Goal: Find specific page/section: Find specific page/section

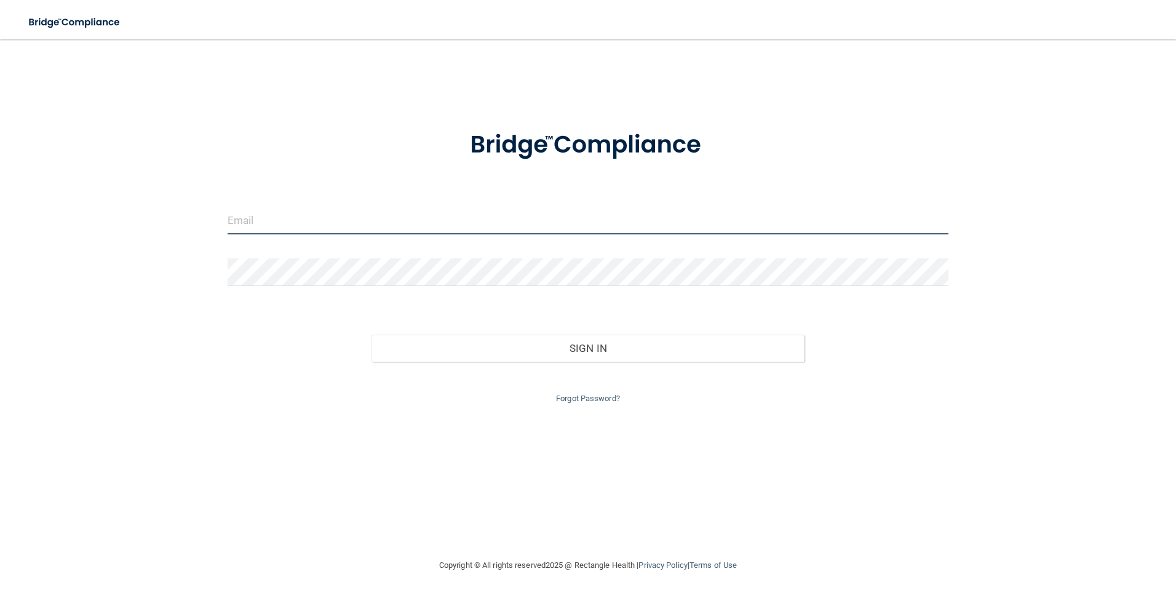
click at [372, 218] on input "email" at bounding box center [589, 221] width 722 height 28
type input "[PERSON_NAME][EMAIL_ADDRESS][PERSON_NAME][DOMAIN_NAME]"
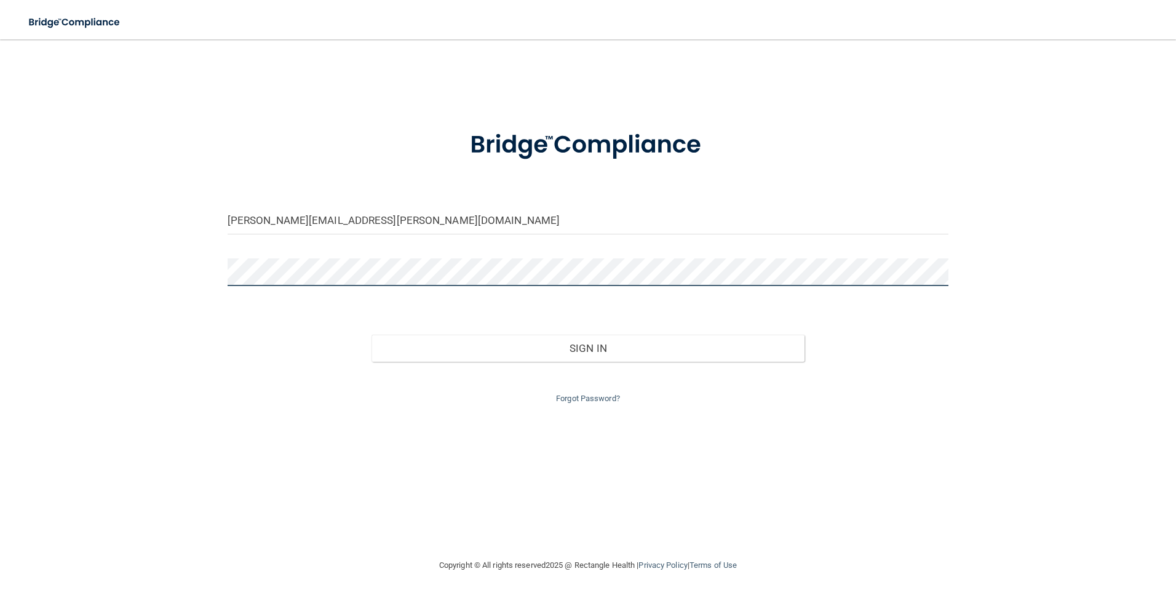
click at [372, 335] on button "Sign In" at bounding box center [588, 348] width 433 height 27
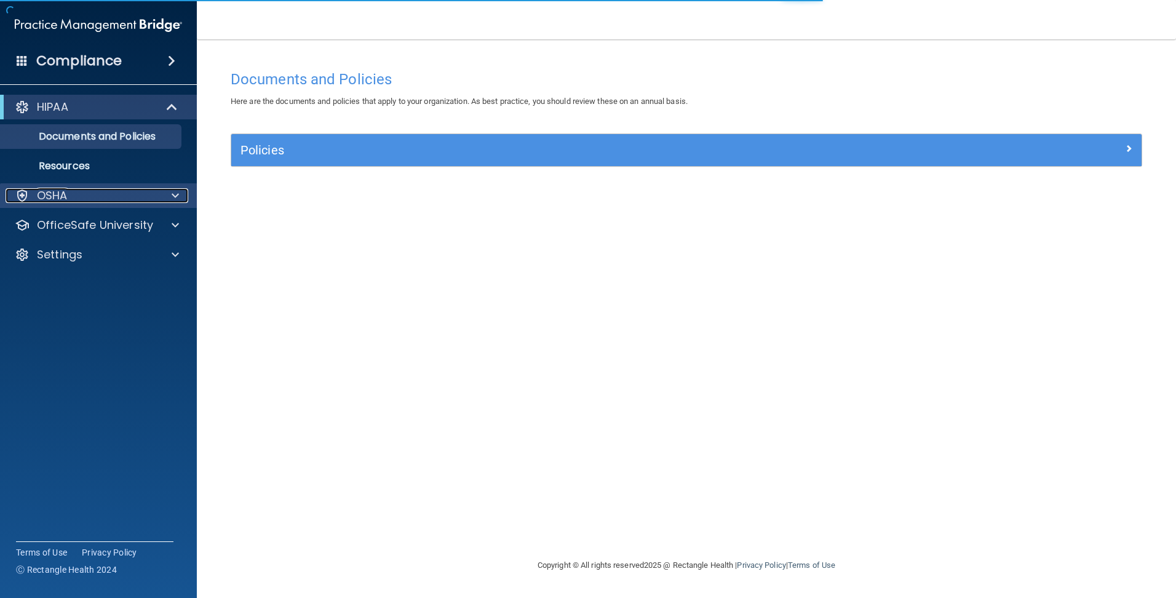
click at [45, 194] on p "OSHA" at bounding box center [52, 195] width 31 height 15
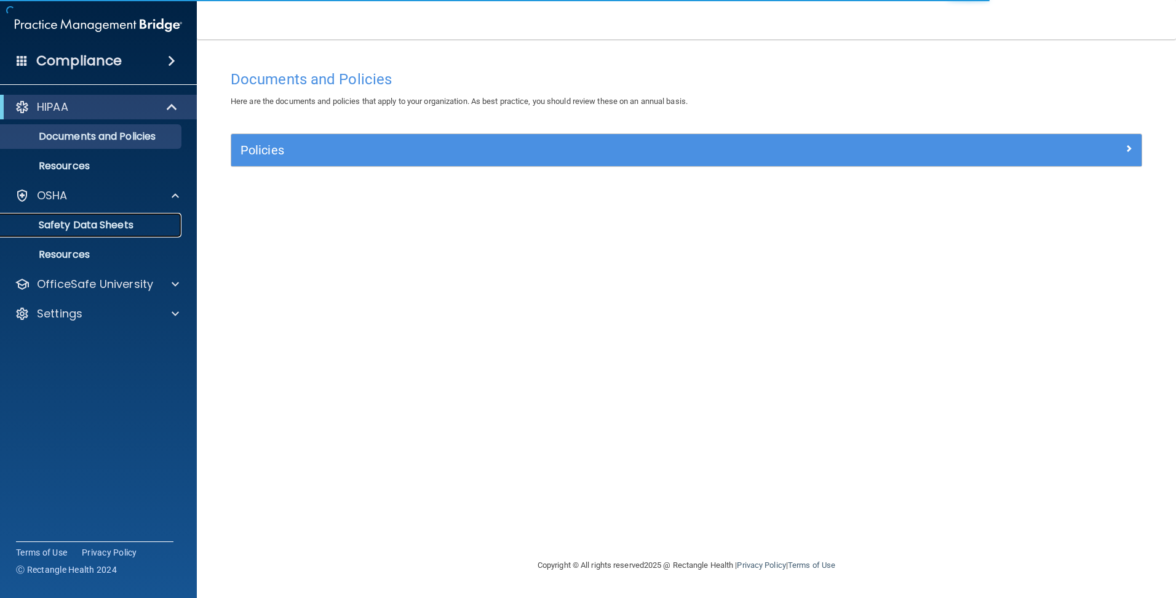
click at [82, 226] on p "Safety Data Sheets" at bounding box center [92, 225] width 168 height 12
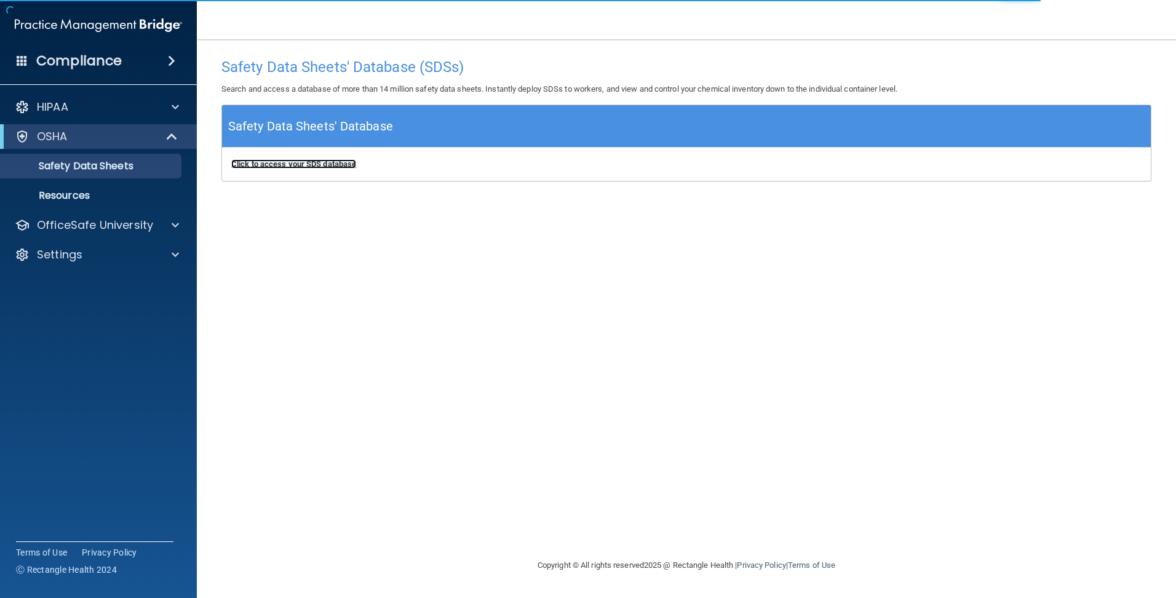
click at [321, 162] on b "Click to access your SDS database" at bounding box center [293, 163] width 125 height 9
